Goal: Task Accomplishment & Management: Manage account settings

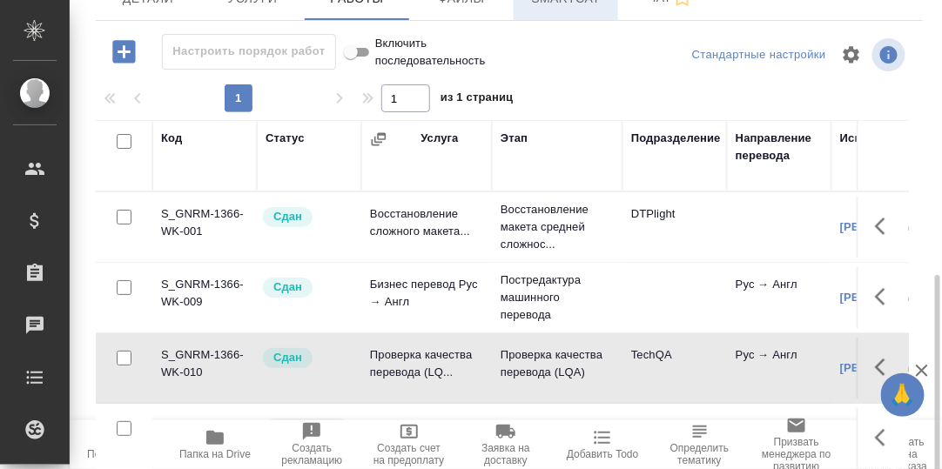
scroll to position [313, 0]
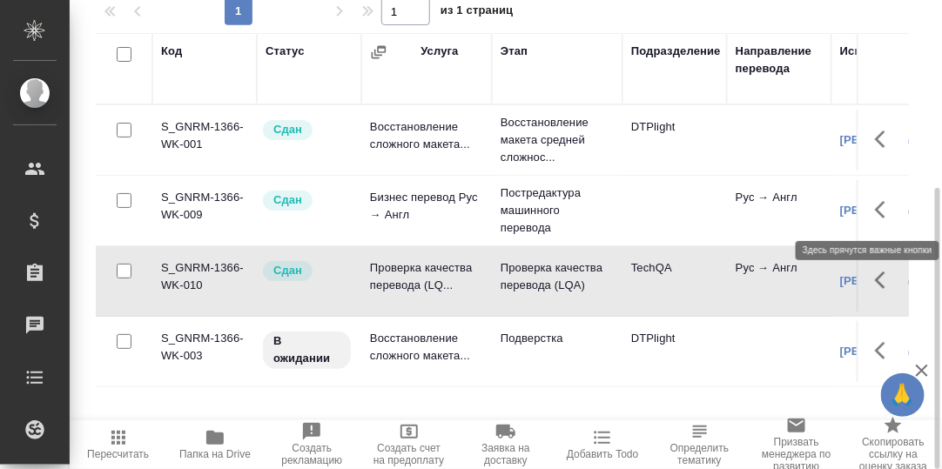
drag, startPoint x: 881, startPoint y: 203, endPoint x: 871, endPoint y: 205, distance: 9.9
click at [877, 205] on icon "button" at bounding box center [885, 209] width 21 height 21
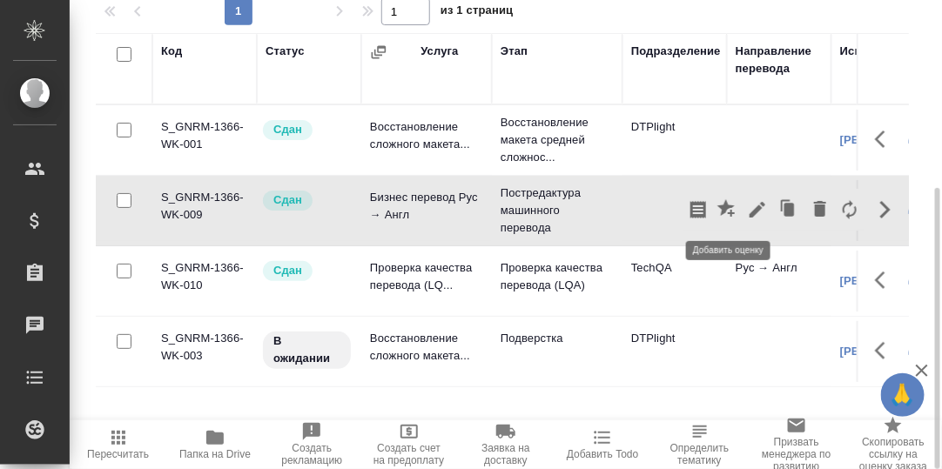
click at [727, 205] on icon "button" at bounding box center [725, 207] width 17 height 17
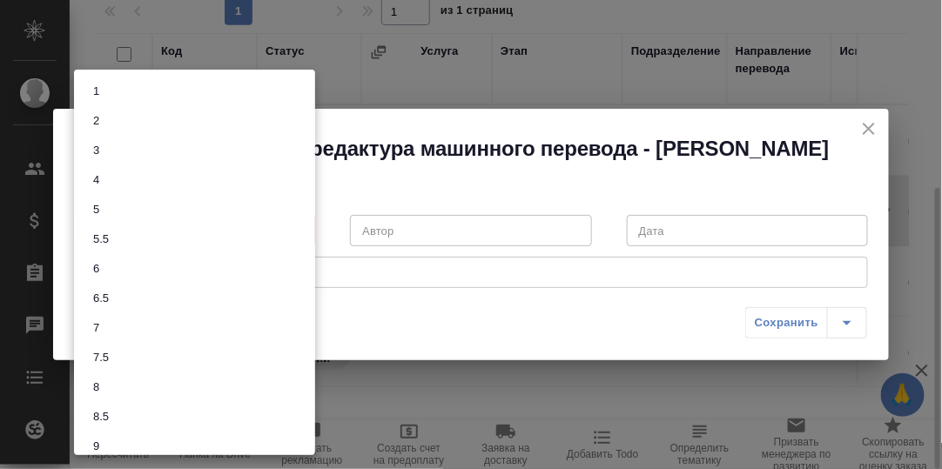
click at [299, 245] on body "🙏 .cls-1 fill:#fff; AWATERA Румянцева Дарья d.rumyantseva Клиенты Спецификации …" at bounding box center [471, 234] width 942 height 469
click at [115, 339] on li "8.5" at bounding box center [194, 346] width 241 height 30
type input "8.5"
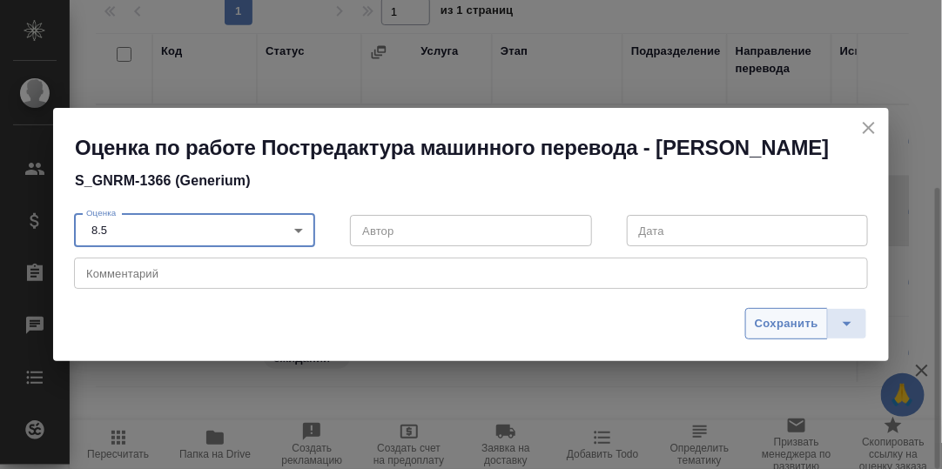
click at [786, 334] on span "Сохранить" at bounding box center [787, 324] width 64 height 20
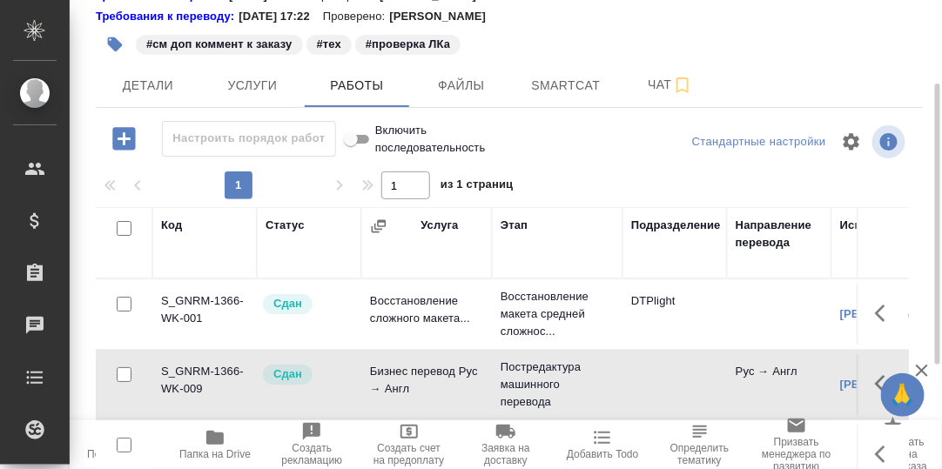
scroll to position [52, 0]
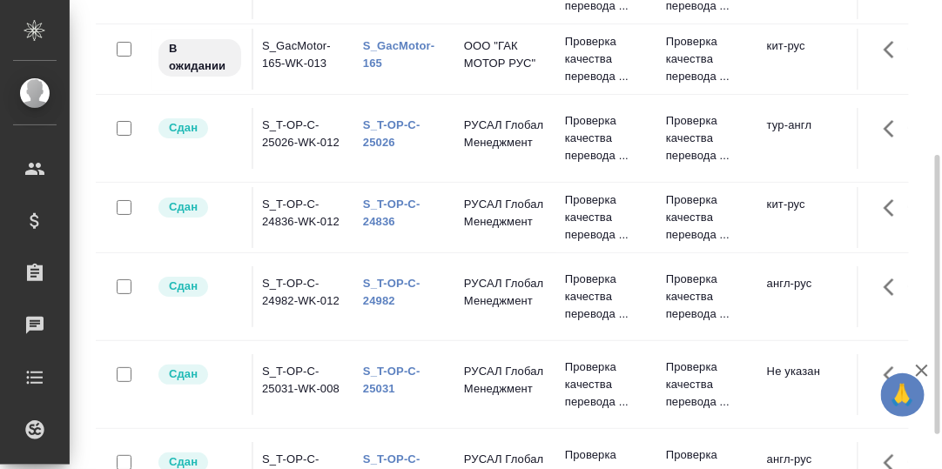
scroll to position [1538, 0]
click at [396, 72] on div "S_GacMotor-165" at bounding box center [405, 54] width 84 height 35
click at [399, 70] on link "S_GacMotor-165" at bounding box center [398, 54] width 71 height 30
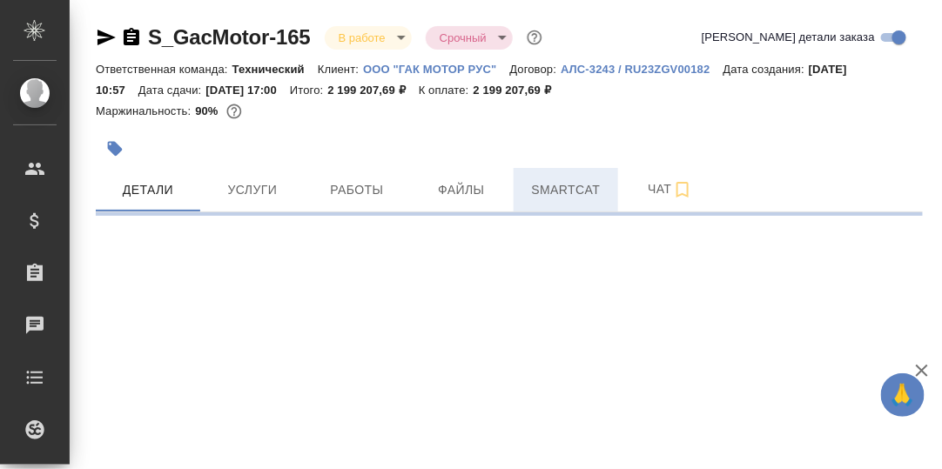
select select "RU"
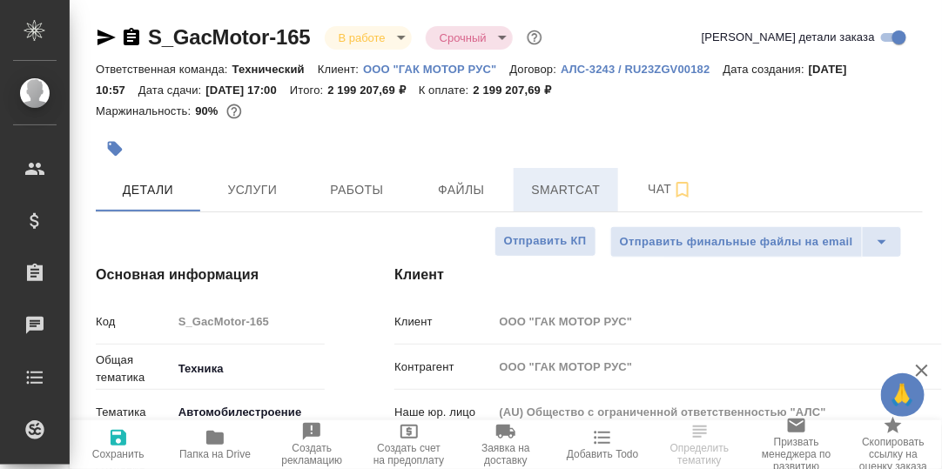
type textarea "x"
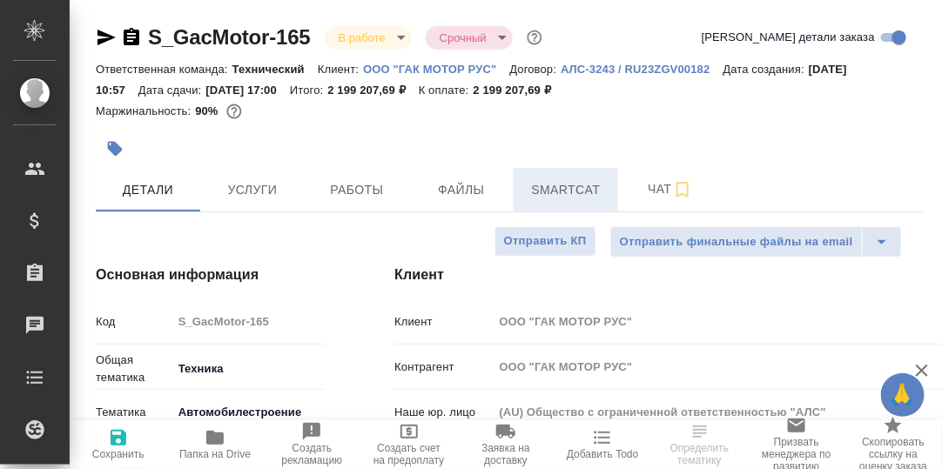
type textarea "x"
click at [556, 192] on span "Smartcat" at bounding box center [566, 190] width 84 height 22
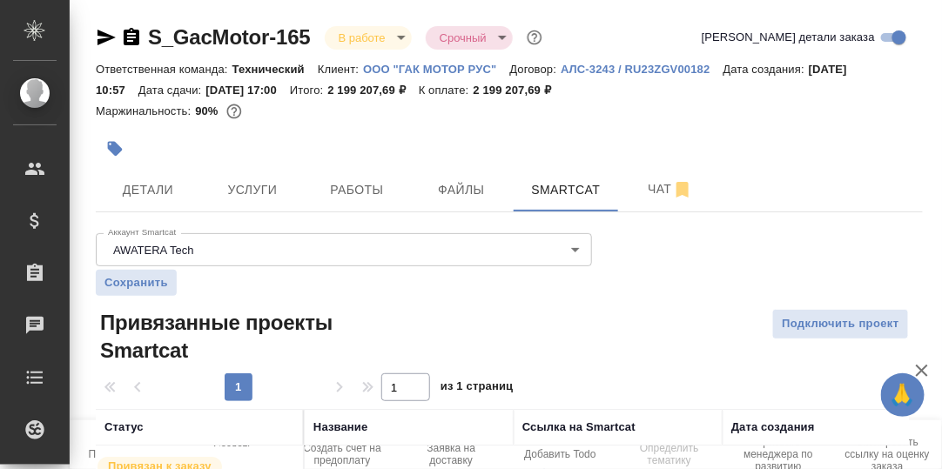
scroll to position [96, 0]
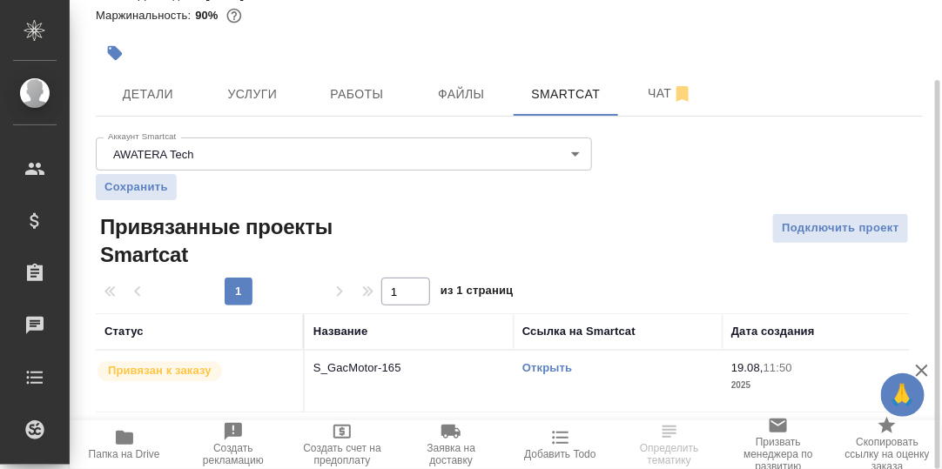
click at [559, 366] on link "Открыть" at bounding box center [547, 367] width 50 height 13
